Goal: Task Accomplishment & Management: Manage account settings

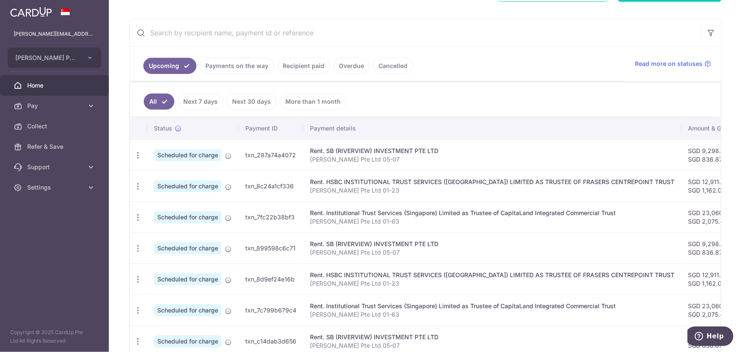
scroll to position [147, 0]
click at [137, 153] on icon "button" at bounding box center [137, 154] width 9 height 9
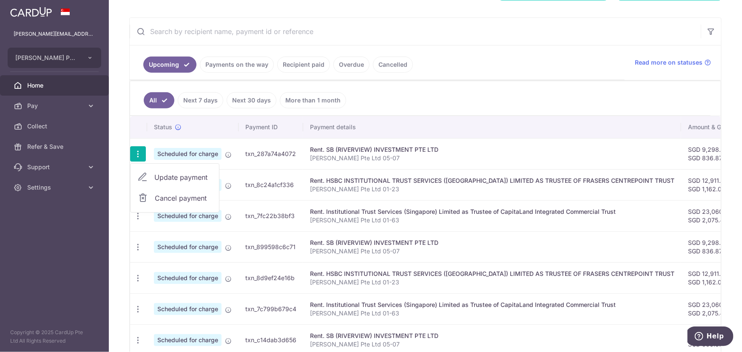
click at [166, 176] on span "Update payment" at bounding box center [183, 177] width 58 height 10
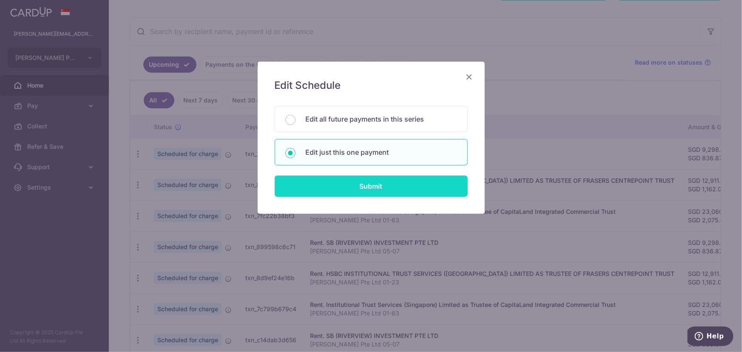
click at [365, 184] on input "Submit" at bounding box center [371, 186] width 193 height 21
radio input "true"
type input "9,298.57"
type input "836.87"
type input "[DATE]"
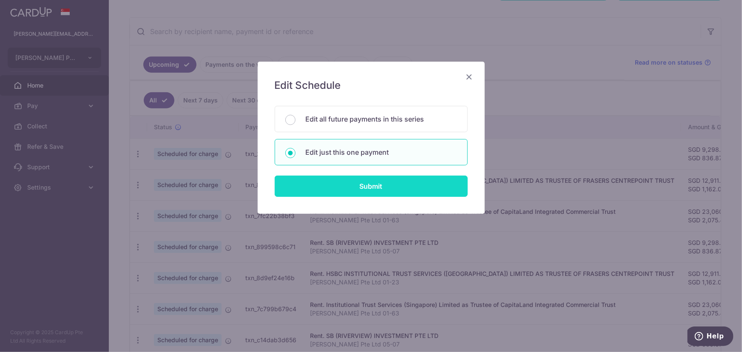
type input "[PERSON_NAME] Pte Ltd 05-07"
type input "Office"
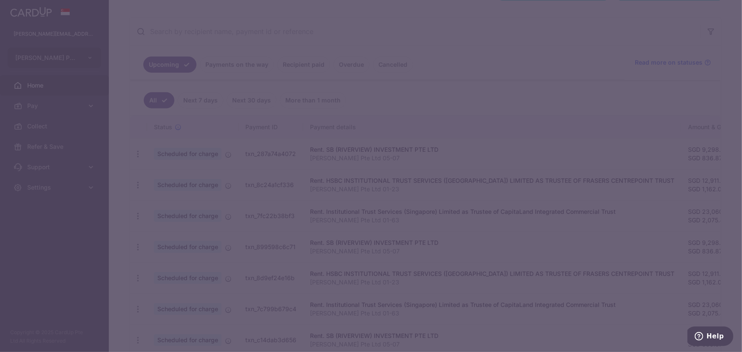
type input "SAVERENT179"
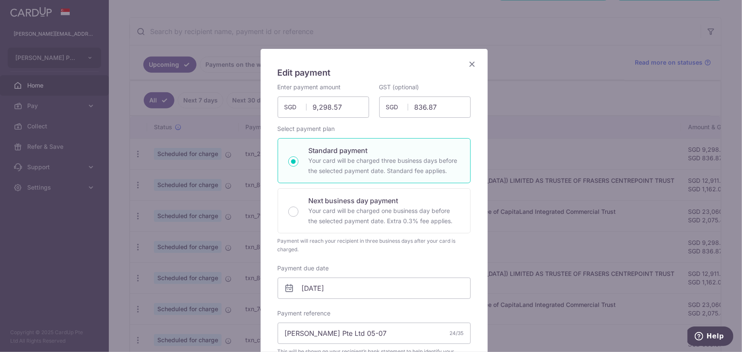
scroll to position [13, 0]
click at [469, 62] on icon "Close" at bounding box center [472, 64] width 10 height 11
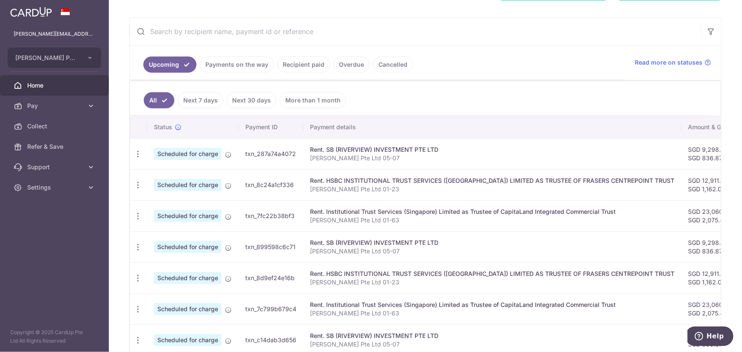
click at [237, 68] on link "Payments on the way" at bounding box center [237, 65] width 74 height 16
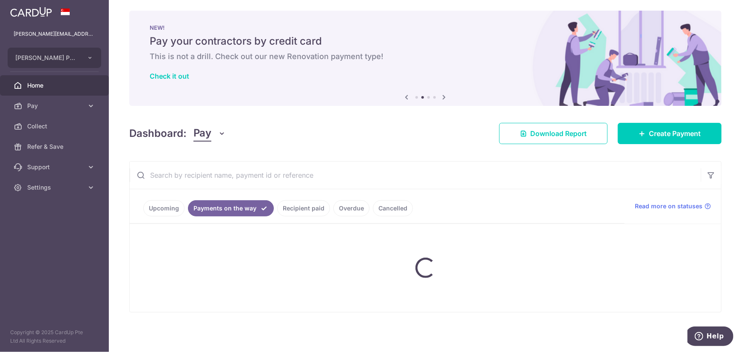
scroll to position [26, 0]
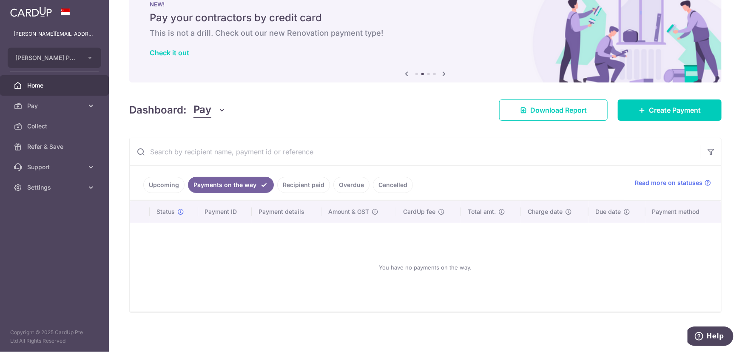
click at [306, 180] on link "Recipient paid" at bounding box center [303, 185] width 53 height 16
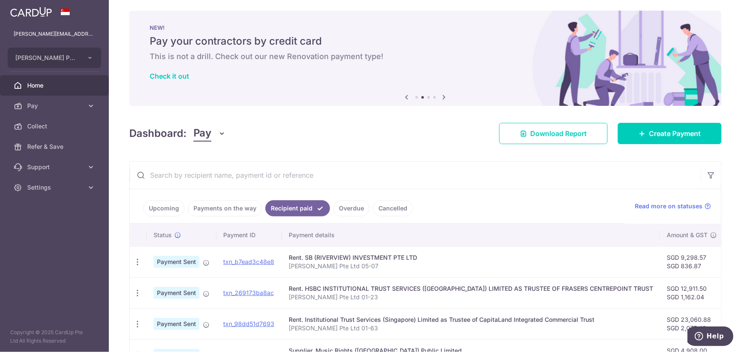
scroll to position [147, 0]
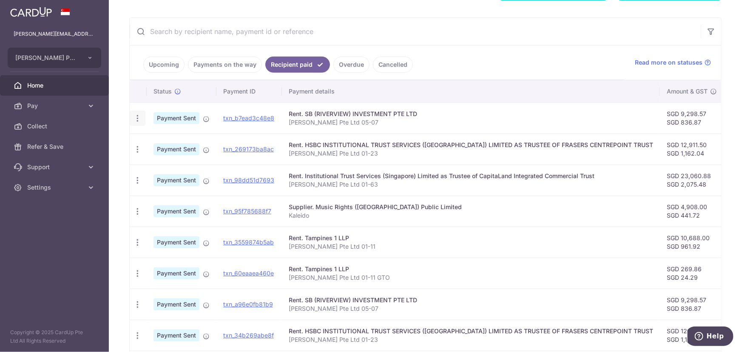
click at [136, 115] on icon "button" at bounding box center [137, 118] width 9 height 9
click at [442, 118] on p "[PERSON_NAME] Pte Ltd 05-07" at bounding box center [471, 122] width 364 height 8
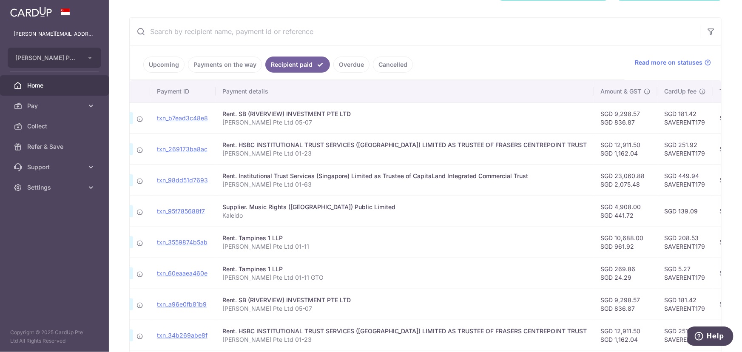
scroll to position [0, 2]
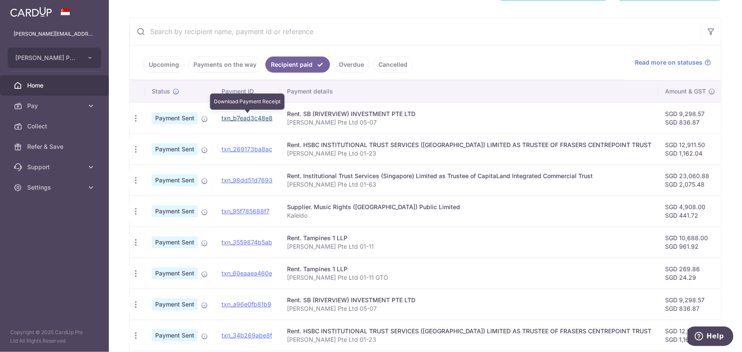
drag, startPoint x: 244, startPoint y: 119, endPoint x: 411, endPoint y: 23, distance: 192.7
click at [244, 119] on link "txn_b7ead3c48e8" at bounding box center [246, 117] width 51 height 7
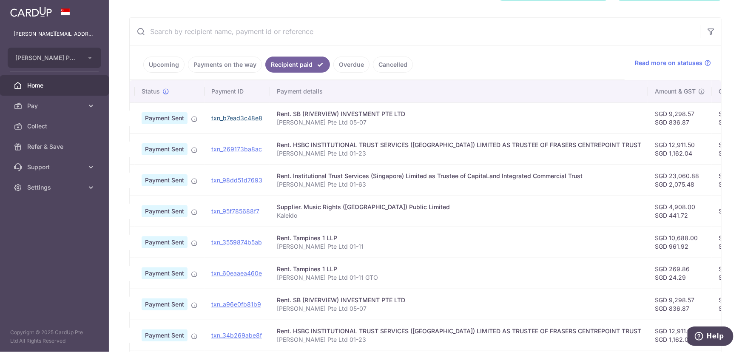
scroll to position [0, 0]
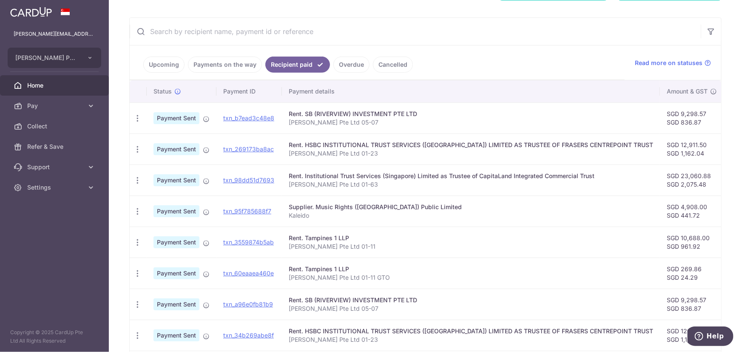
click at [348, 67] on link "Overdue" at bounding box center [351, 65] width 36 height 16
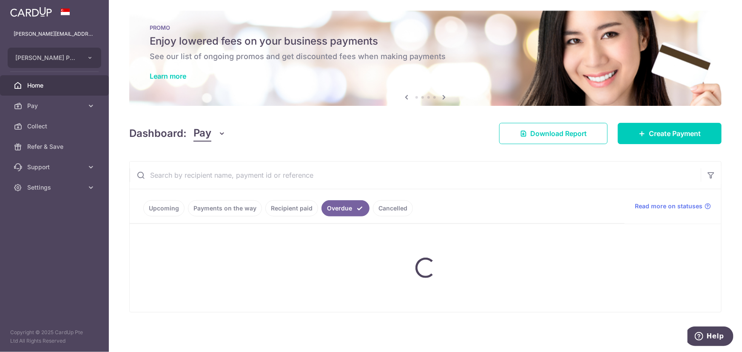
scroll to position [26, 0]
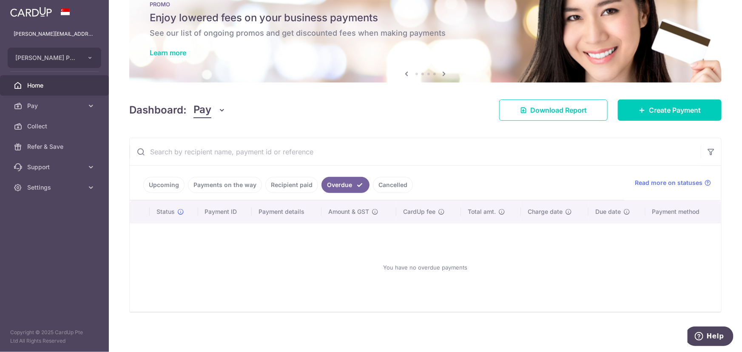
click at [392, 181] on link "Cancelled" at bounding box center [393, 185] width 40 height 16
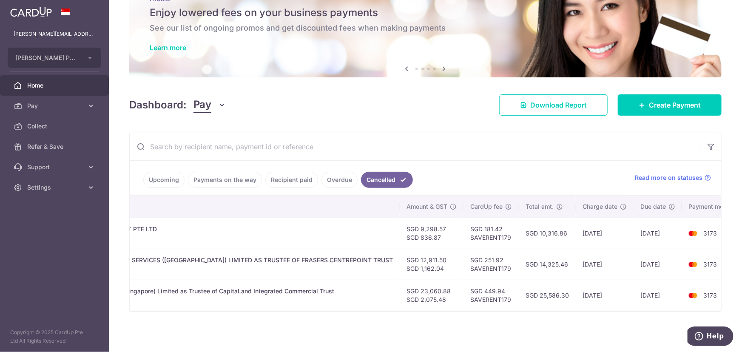
scroll to position [0, 0]
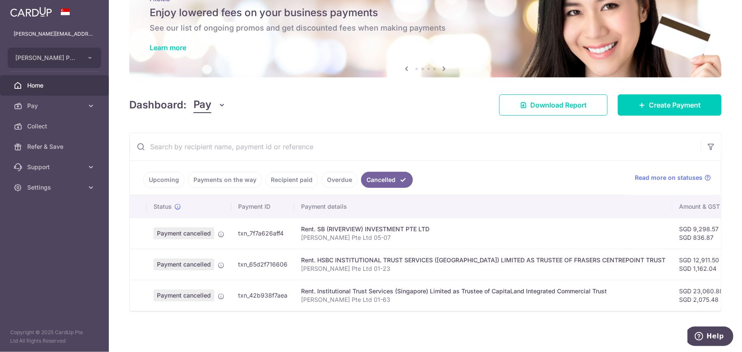
click at [161, 174] on link "Upcoming" at bounding box center [163, 180] width 41 height 16
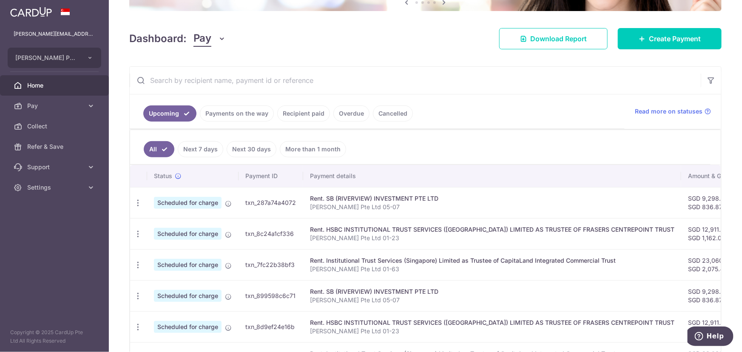
scroll to position [98, 0]
